Goal: Navigation & Orientation: Find specific page/section

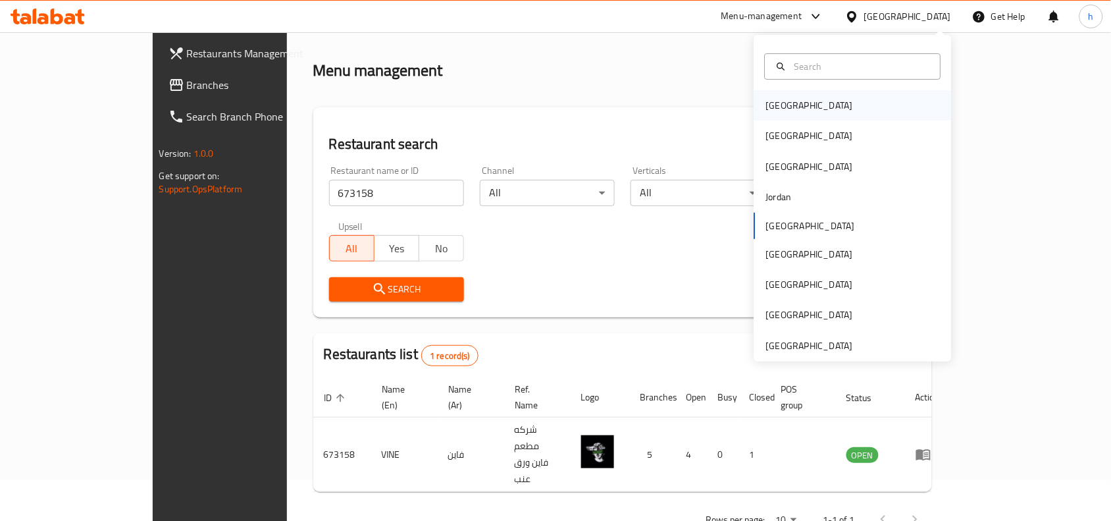
click at [778, 107] on div "[GEOGRAPHIC_DATA]" at bounding box center [809, 105] width 87 height 14
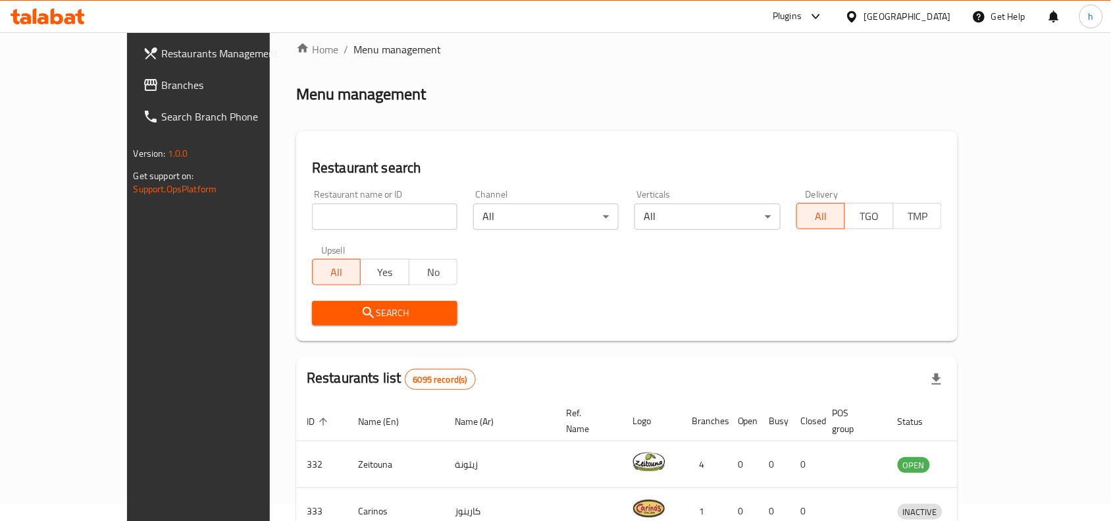
scroll to position [41, 0]
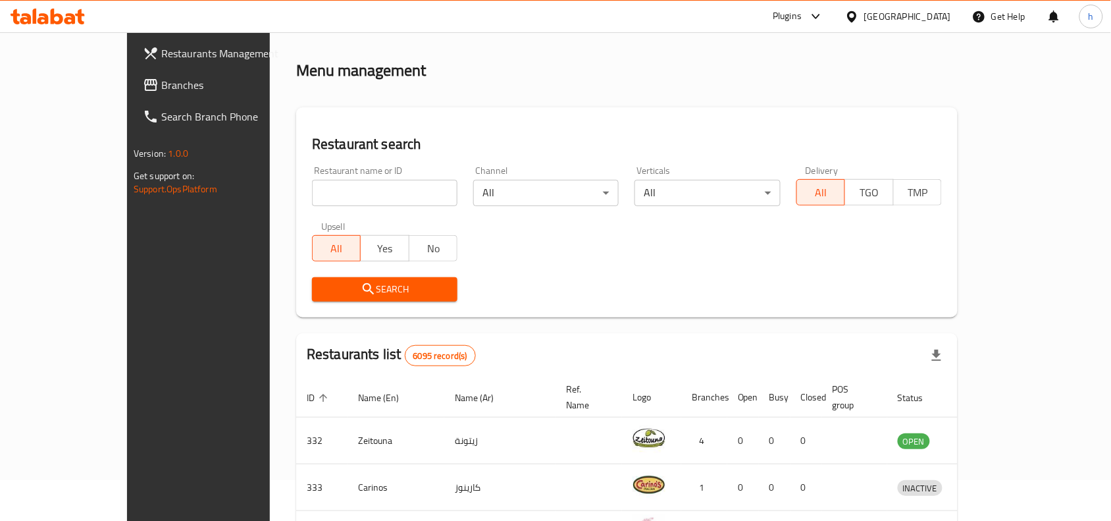
click at [161, 82] on span "Branches" at bounding box center [231, 85] width 141 height 16
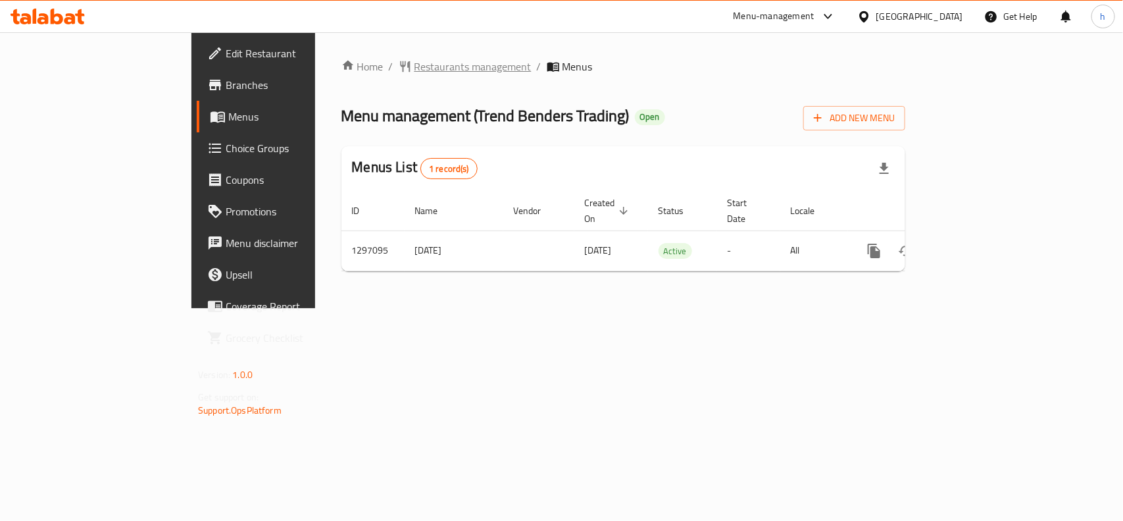
click at [415, 60] on span "Restaurants management" at bounding box center [473, 67] width 117 height 16
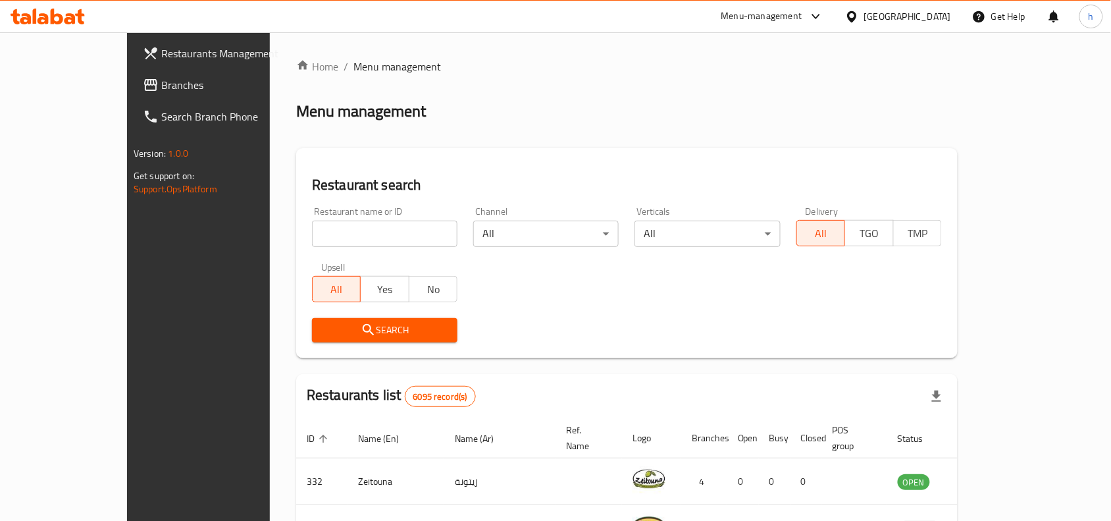
click at [161, 86] on span "Branches" at bounding box center [231, 85] width 141 height 16
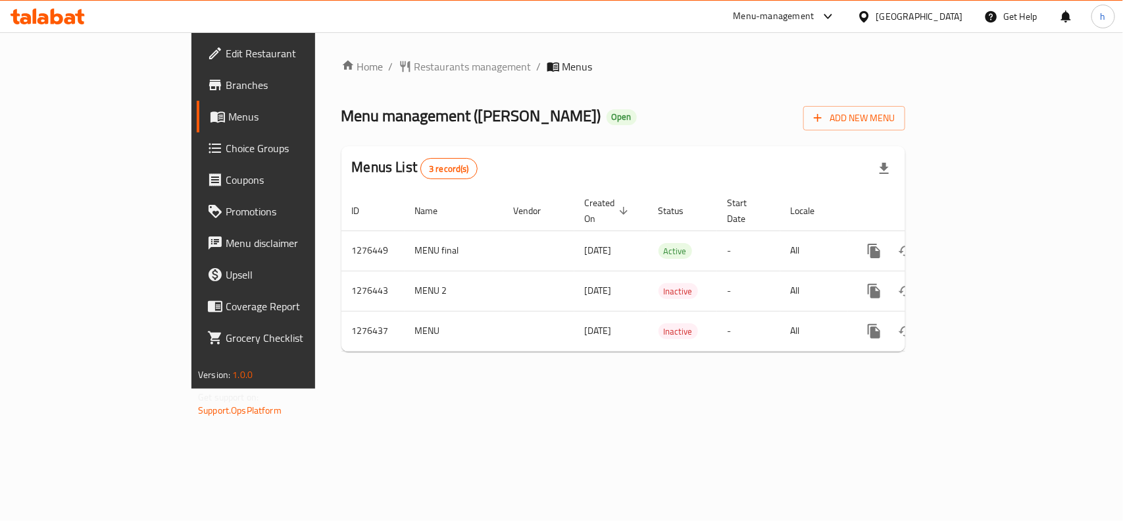
click at [515, 385] on div "Home / Restaurants management / Menus Menu management ( Amow Adam Oven ) Open A…" at bounding box center [623, 210] width 617 height 356
click at [959, 9] on div "[GEOGRAPHIC_DATA]" at bounding box center [920, 16] width 87 height 14
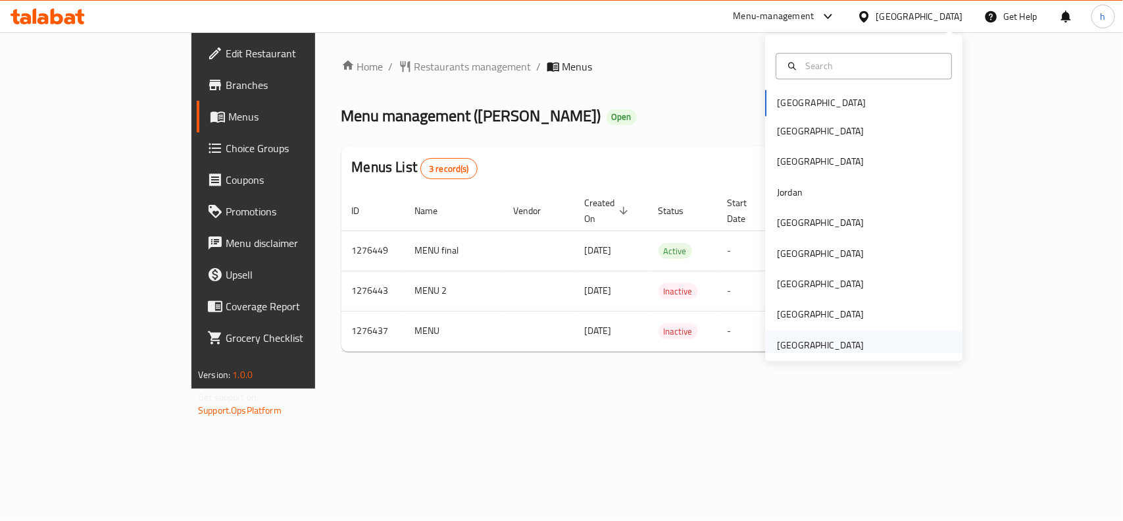
click at [813, 352] on div "[GEOGRAPHIC_DATA]" at bounding box center [820, 345] width 87 height 14
